Goal: Consume media (video, audio)

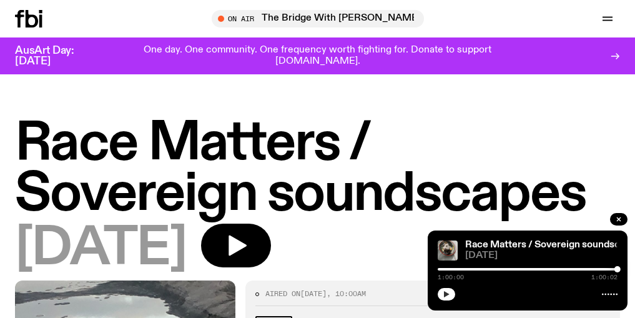
click at [443, 293] on icon "button" at bounding box center [445, 293] width 7 height 7
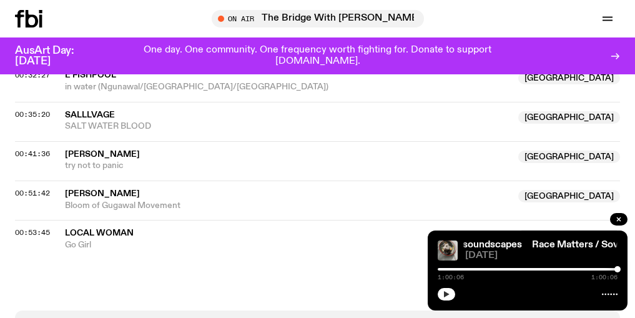
scroll to position [716, 0]
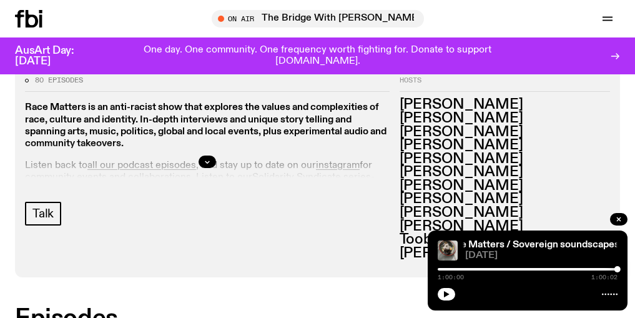
scroll to position [615, 0]
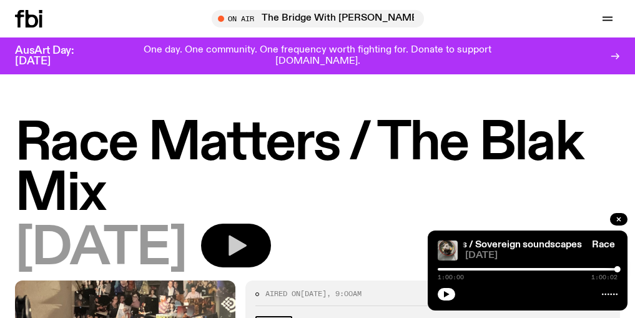
click at [243, 245] on button "button" at bounding box center [236, 245] width 70 height 44
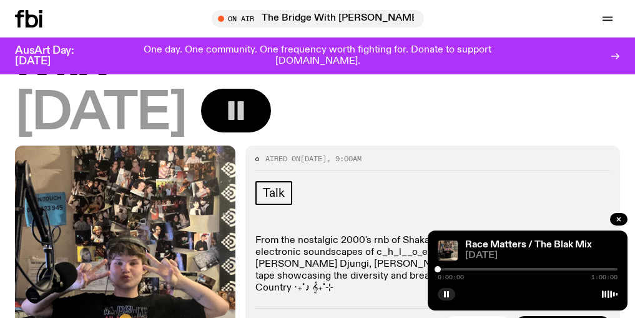
scroll to position [250, 0]
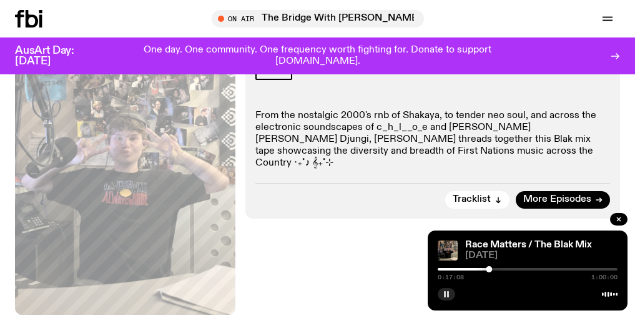
click at [442, 293] on button "button" at bounding box center [445, 294] width 17 height 12
